Goal: Navigation & Orientation: Find specific page/section

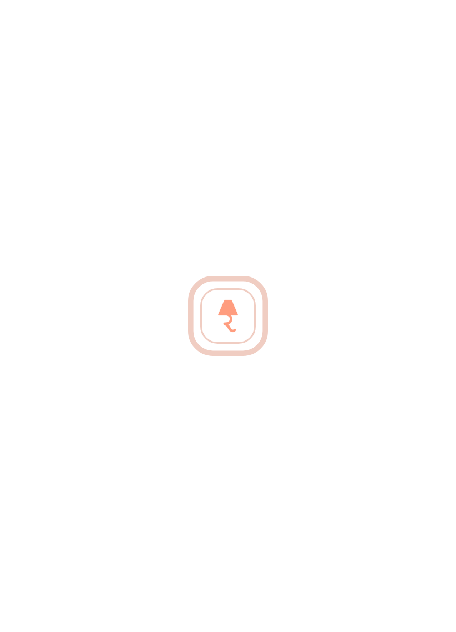
click at [417, 623] on span "More" at bounding box center [411, 622] width 78 height 8
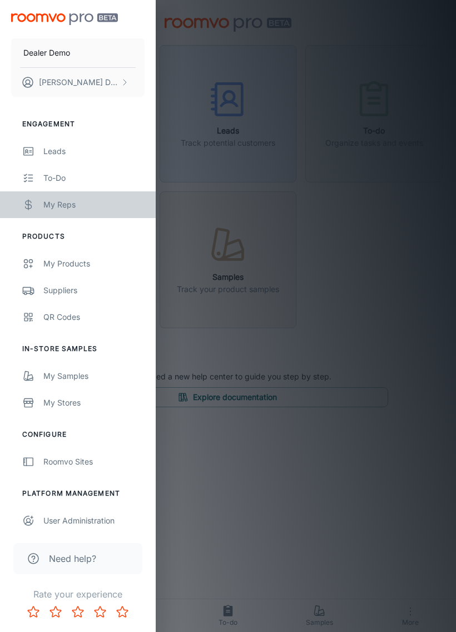
click at [38, 203] on link "My Reps" at bounding box center [78, 204] width 156 height 27
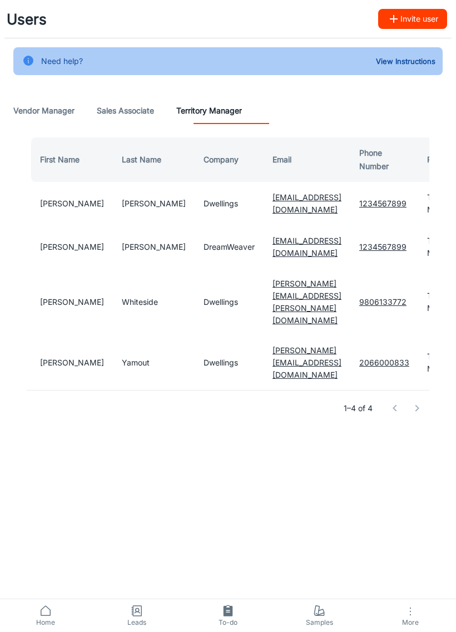
click at [56, 626] on span "Home" at bounding box center [46, 623] width 78 height 10
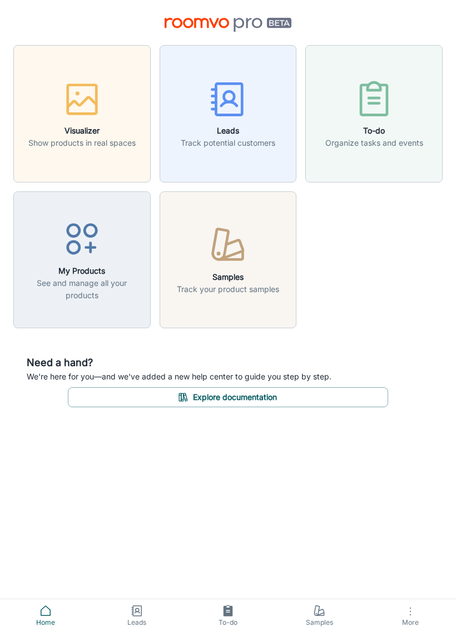
click at [411, 613] on icon "button" at bounding box center [410, 611] width 13 height 13
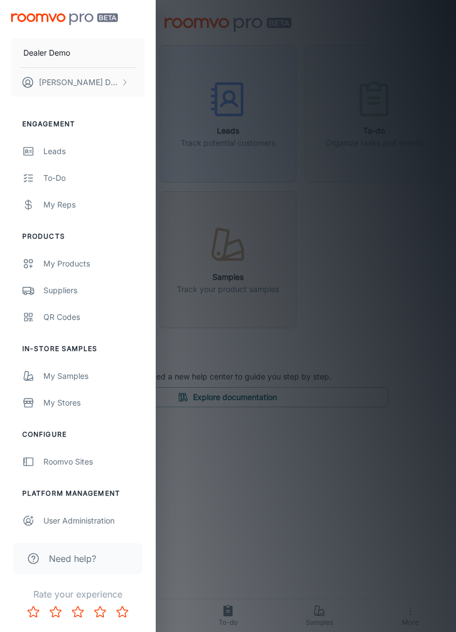
click at [33, 204] on icon at bounding box center [28, 204] width 12 height 13
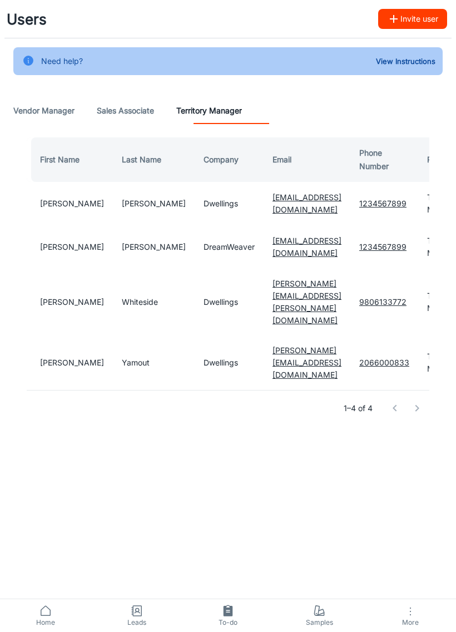
click at [27, 113] on Manager "Vendor Manager" at bounding box center [43, 110] width 61 height 27
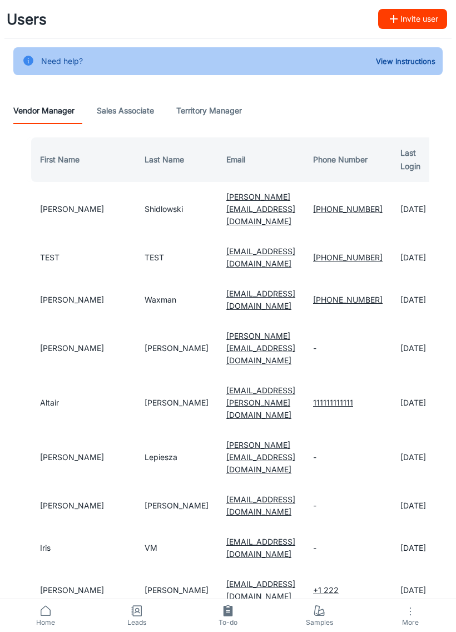
click at [132, 110] on Associate "Sales Associate" at bounding box center [125, 110] width 57 height 27
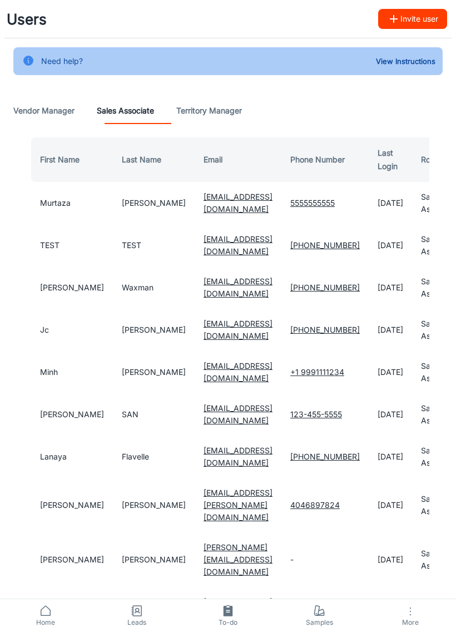
click at [239, 117] on Manager "Territory Manager" at bounding box center [209, 110] width 66 height 27
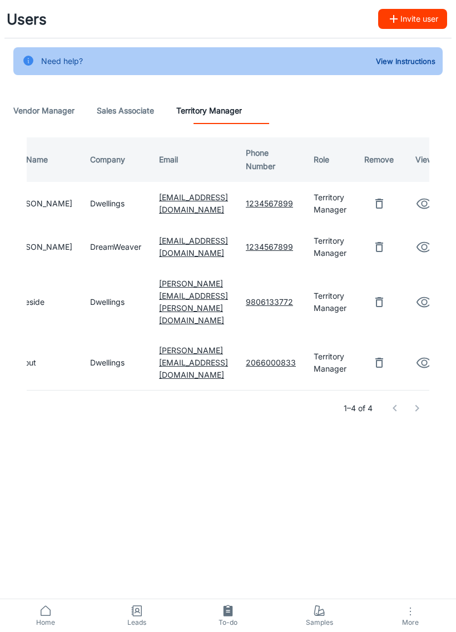
scroll to position [0, 111]
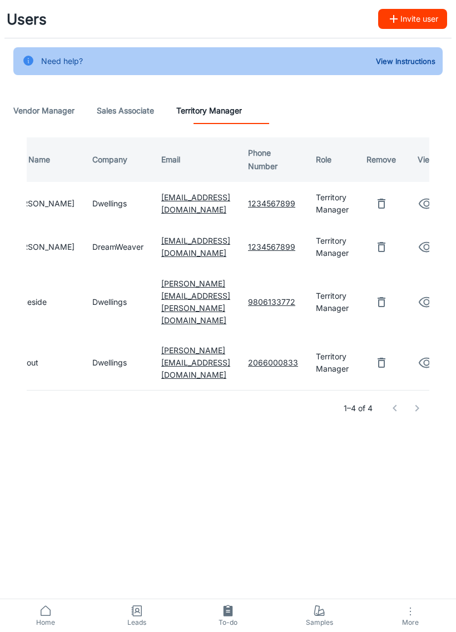
click at [414, 208] on button "button" at bounding box center [427, 204] width 26 height 26
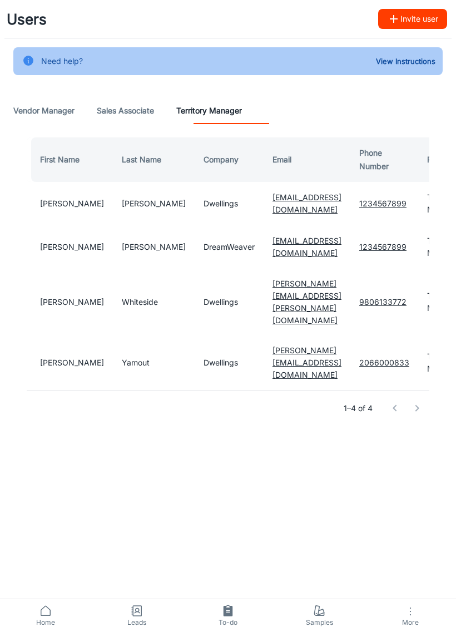
click at [45, 620] on span "Home" at bounding box center [46, 623] width 78 height 10
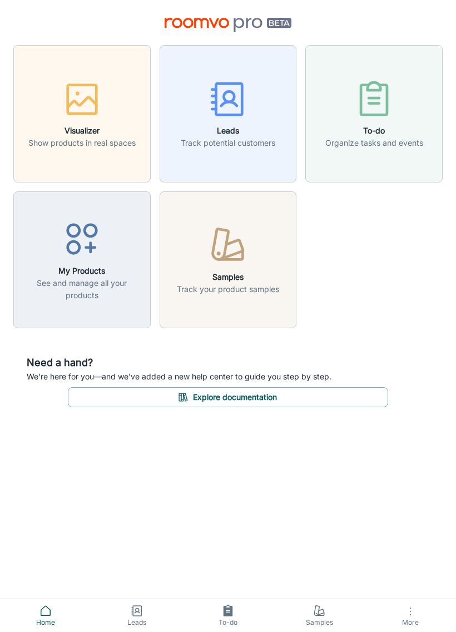
click at [414, 615] on icon "button" at bounding box center [410, 611] width 13 height 13
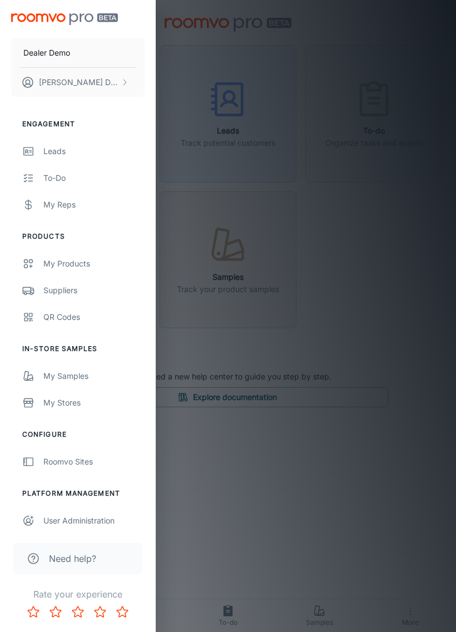
click at [330, 299] on div at bounding box center [228, 316] width 456 height 632
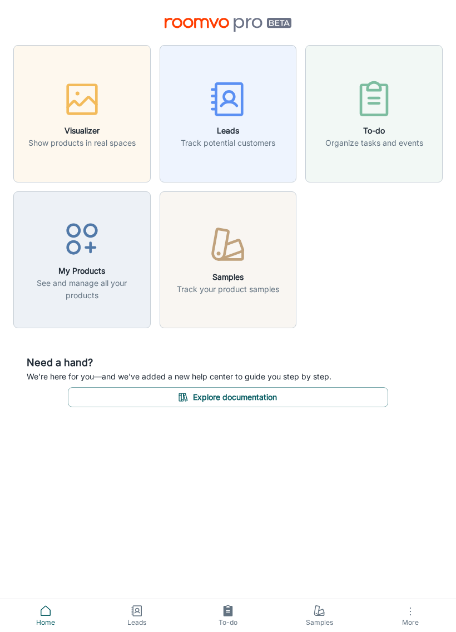
click at [53, 621] on span "Home" at bounding box center [46, 623] width 78 height 10
click at [49, 611] on icon at bounding box center [45, 610] width 13 height 13
click at [54, 609] on link "Home" at bounding box center [45, 615] width 91 height 33
click at [413, 611] on icon "button" at bounding box center [410, 611] width 13 height 13
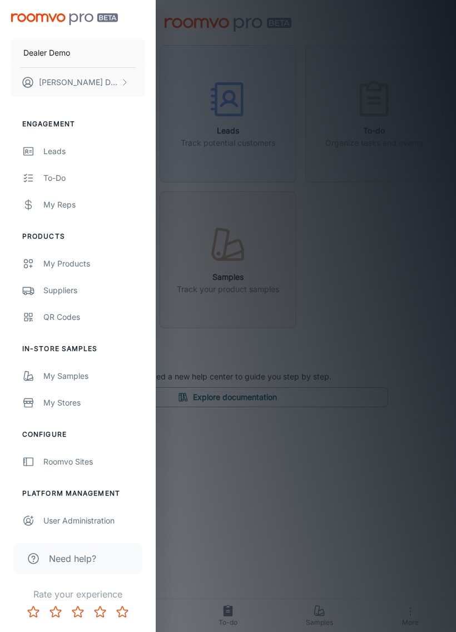
click at [98, 47] on button "Dealer Demo" at bounding box center [78, 52] width 134 height 29
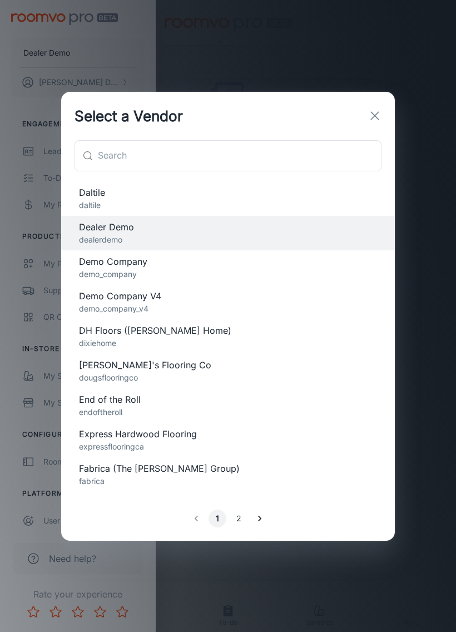
scroll to position [514, 0]
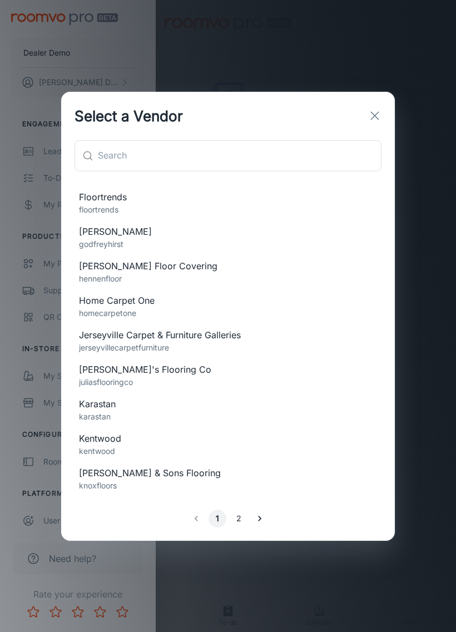
click at [390, 81] on div "Select a Vendor ​ ​ TESTT 2021test A&E Flooring aandeflooring [PERSON_NAME]'s F…" at bounding box center [228, 316] width 456 height 632
click at [378, 115] on icon "button" at bounding box center [374, 115] width 13 height 13
